Goal: Check status: Check status

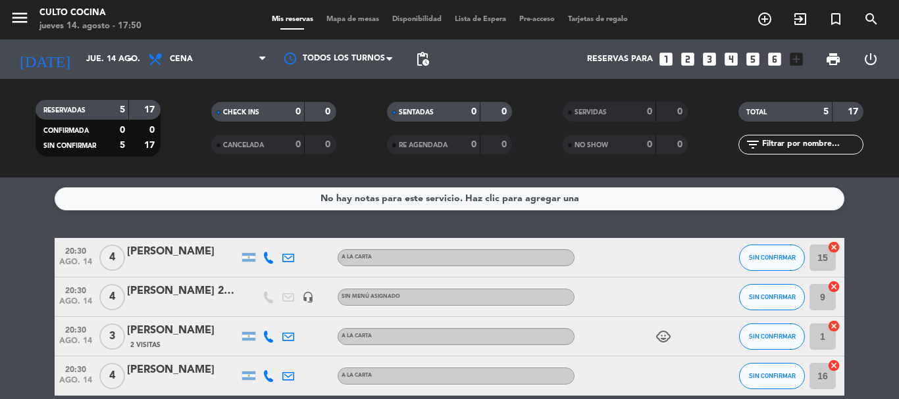
click at [0, 246] on bookings-row "20:30 [DATE] 4 [PERSON_NAME] A LA CARTA SIN CONFIRMAR 15 cancel 20:30 [DATE] 4 …" at bounding box center [449, 346] width 899 height 216
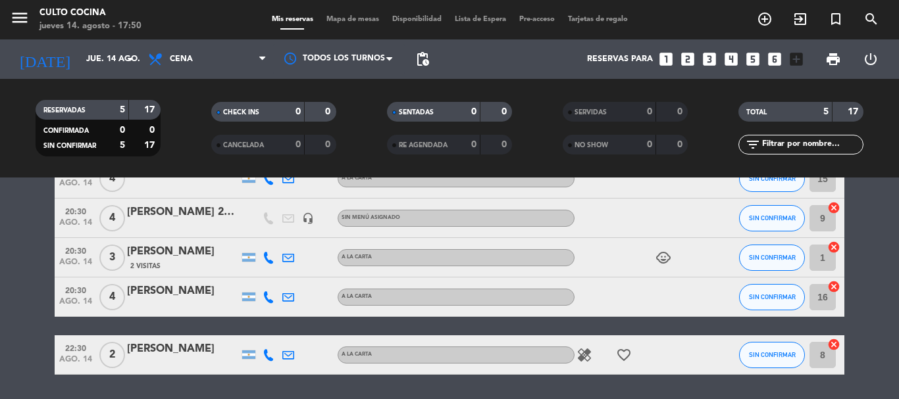
scroll to position [105, 0]
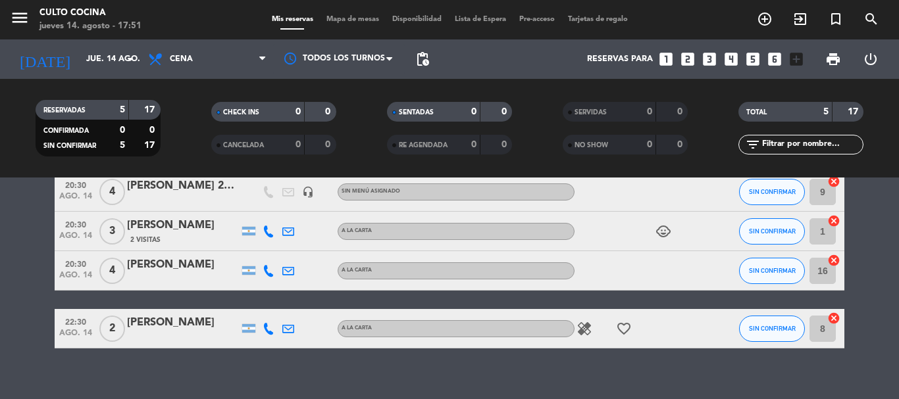
click at [623, 331] on icon "favorite_border" at bounding box center [624, 329] width 16 height 16
click at [588, 332] on icon "healing" at bounding box center [584, 329] width 16 height 16
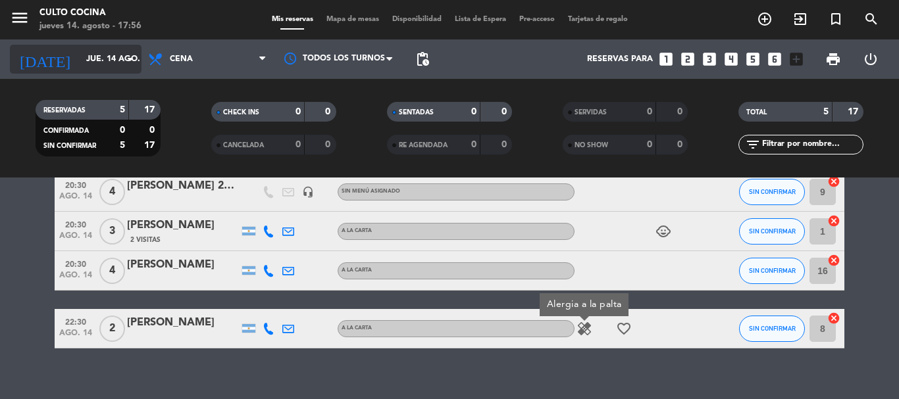
click at [82, 60] on input "jue. 14 ago." at bounding box center [135, 59] width 111 height 22
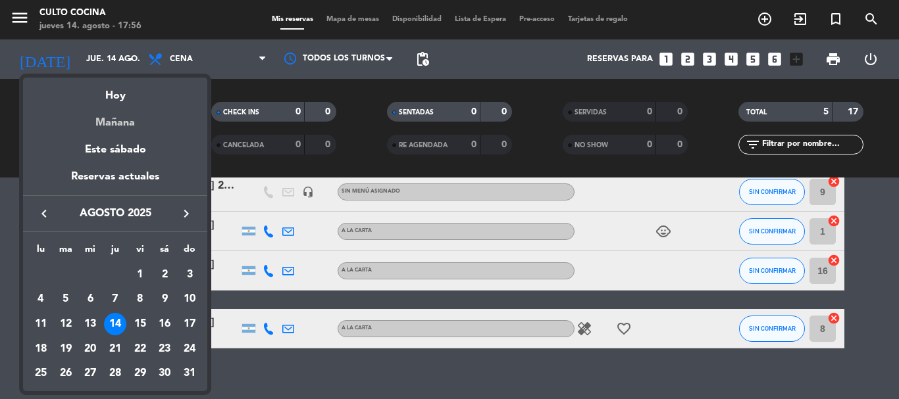
click at [120, 115] on div "Mañana" at bounding box center [115, 118] width 184 height 27
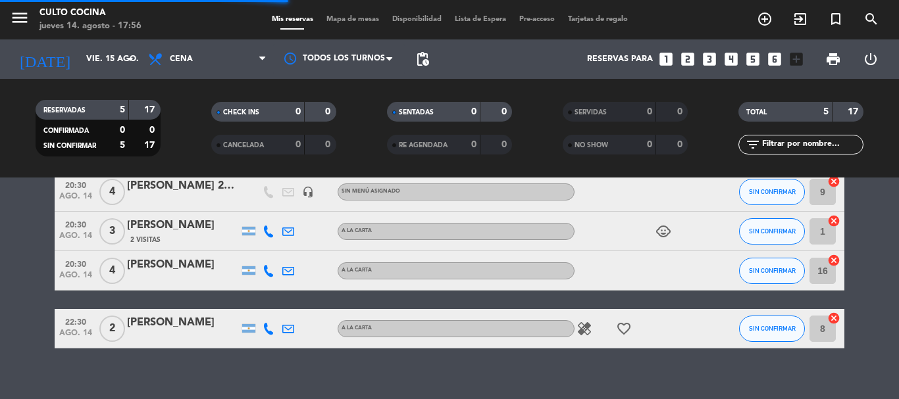
scroll to position [0, 0]
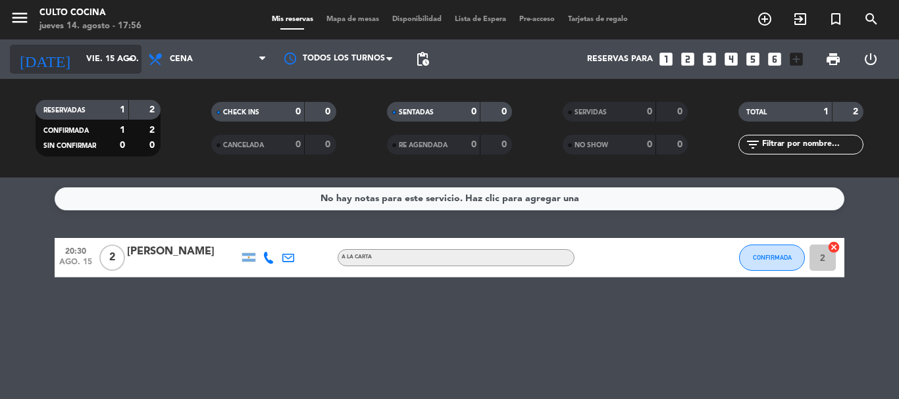
click at [100, 54] on input "vie. 15 ago." at bounding box center [135, 59] width 111 height 22
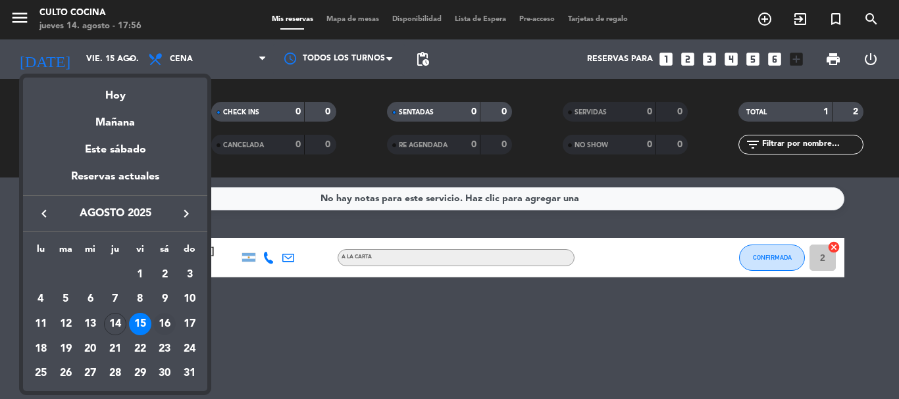
click at [163, 325] on div "16" at bounding box center [164, 324] width 22 height 22
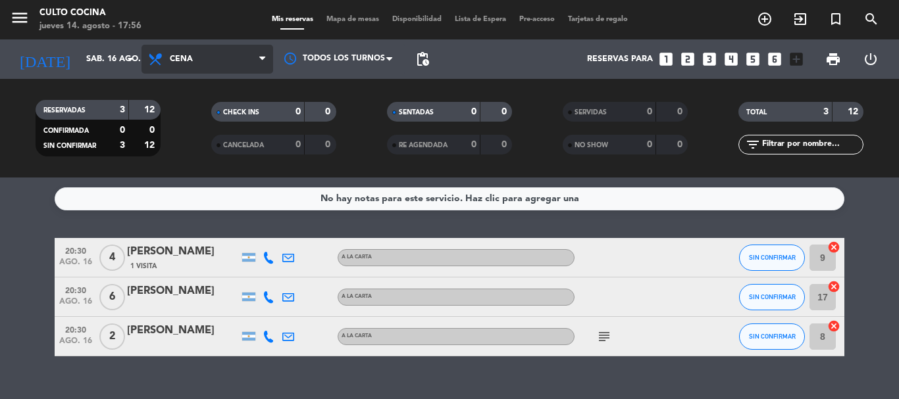
click at [202, 59] on span "Cena" at bounding box center [207, 59] width 132 height 29
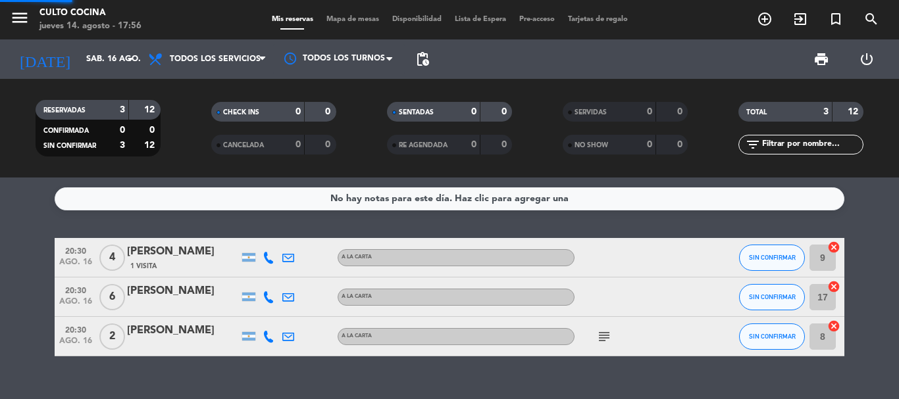
click at [197, 87] on div "menu CULTO COCINA [DATE] 14. agosto - 17:56 Mis reservas Mapa de mesas Disponib…" at bounding box center [449, 89] width 899 height 178
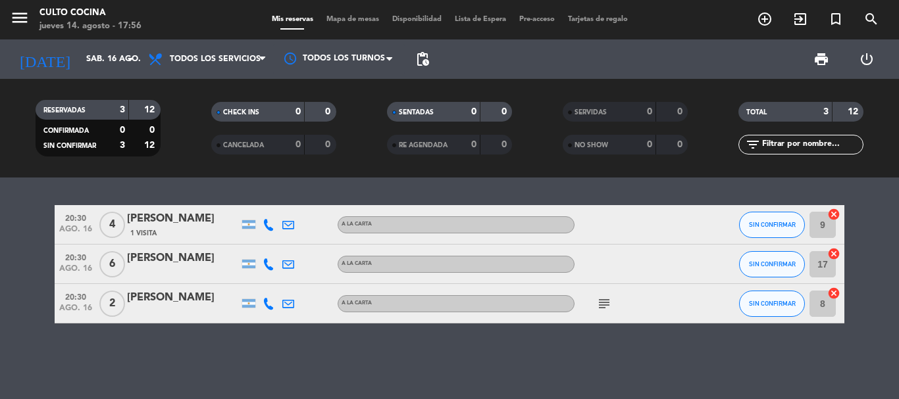
click at [604, 303] on icon "subject" at bounding box center [604, 304] width 16 height 16
click at [611, 280] on div at bounding box center [634, 264] width 118 height 39
click at [95, 55] on input "sáb. 16 ago." at bounding box center [135, 59] width 111 height 22
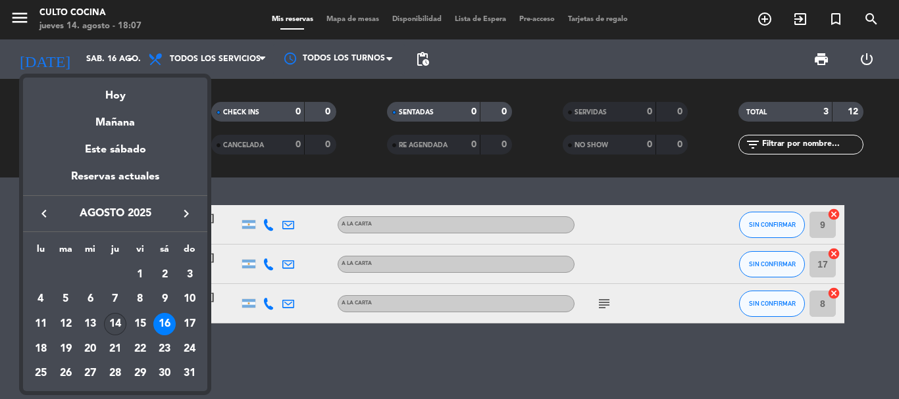
click at [119, 318] on div "14" at bounding box center [115, 324] width 22 height 22
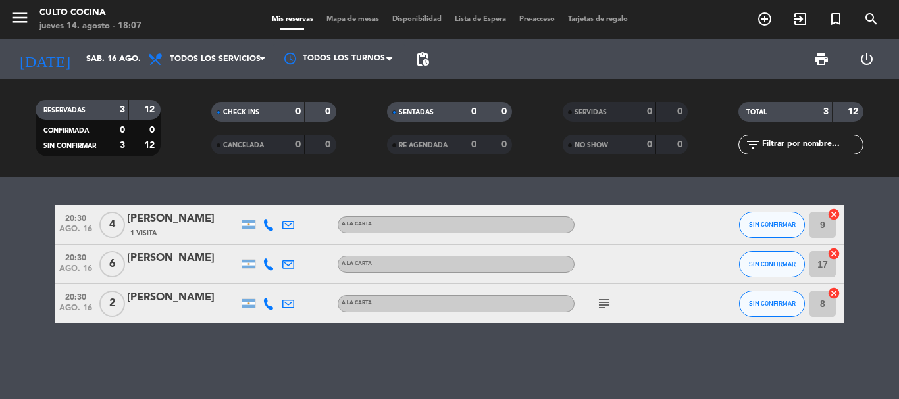
type input "jue. 14 ago."
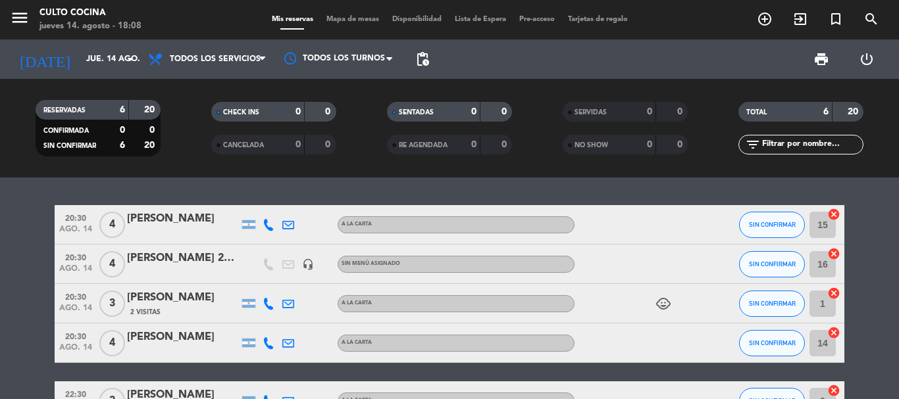
click at [0, 276] on bookings-row "20:30 [DATE] 4 [PERSON_NAME] A LA CARTA SIN CONFIRMAR 15 cancel 20:30 [DATE] 4 …" at bounding box center [449, 332] width 899 height 255
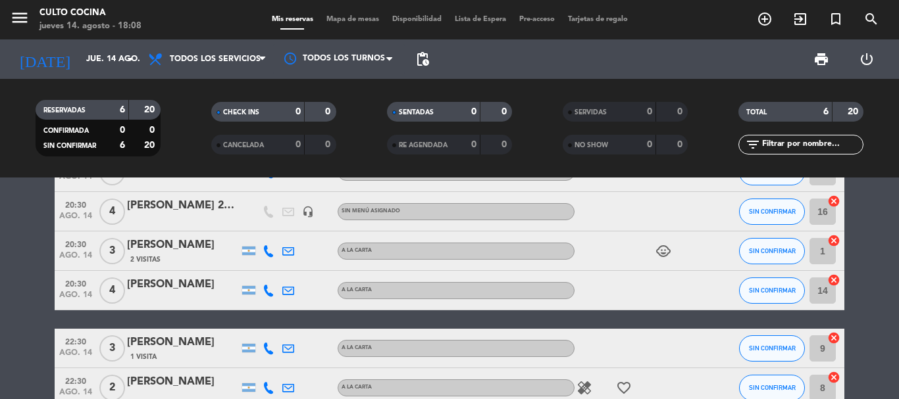
scroll to position [26, 0]
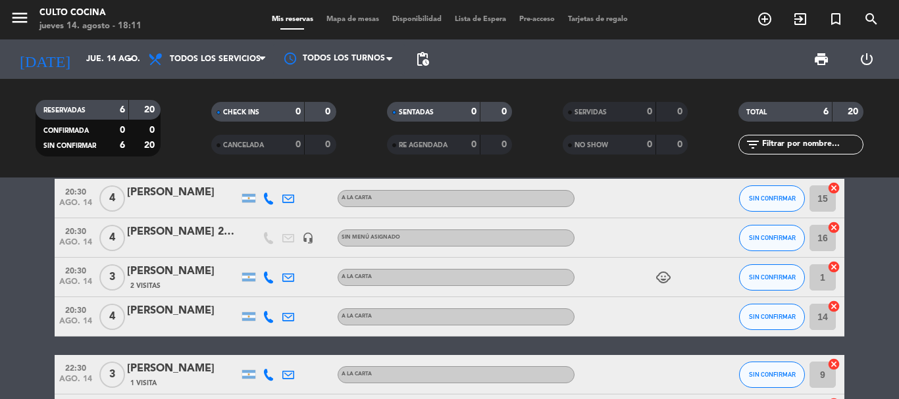
click at [36, 340] on bookings-row "20:30 [DATE] 4 [PERSON_NAME] A LA CARTA SIN CONFIRMAR 15 cancel 20:30 [DATE] 4 …" at bounding box center [449, 306] width 899 height 255
